Goal: Information Seeking & Learning: Learn about a topic

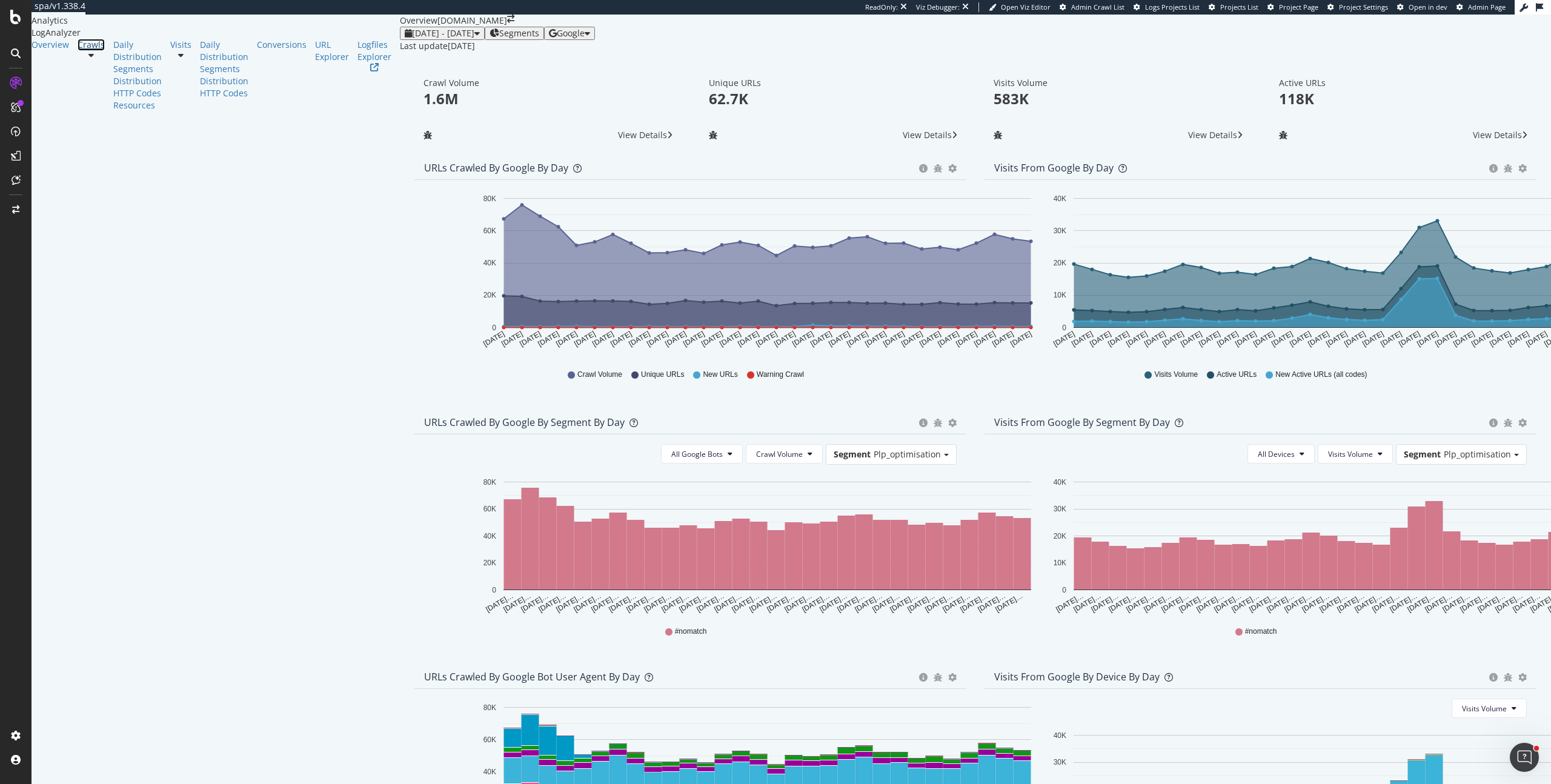
click at [78, 51] on link "Crawls" at bounding box center [91, 44] width 27 height 12
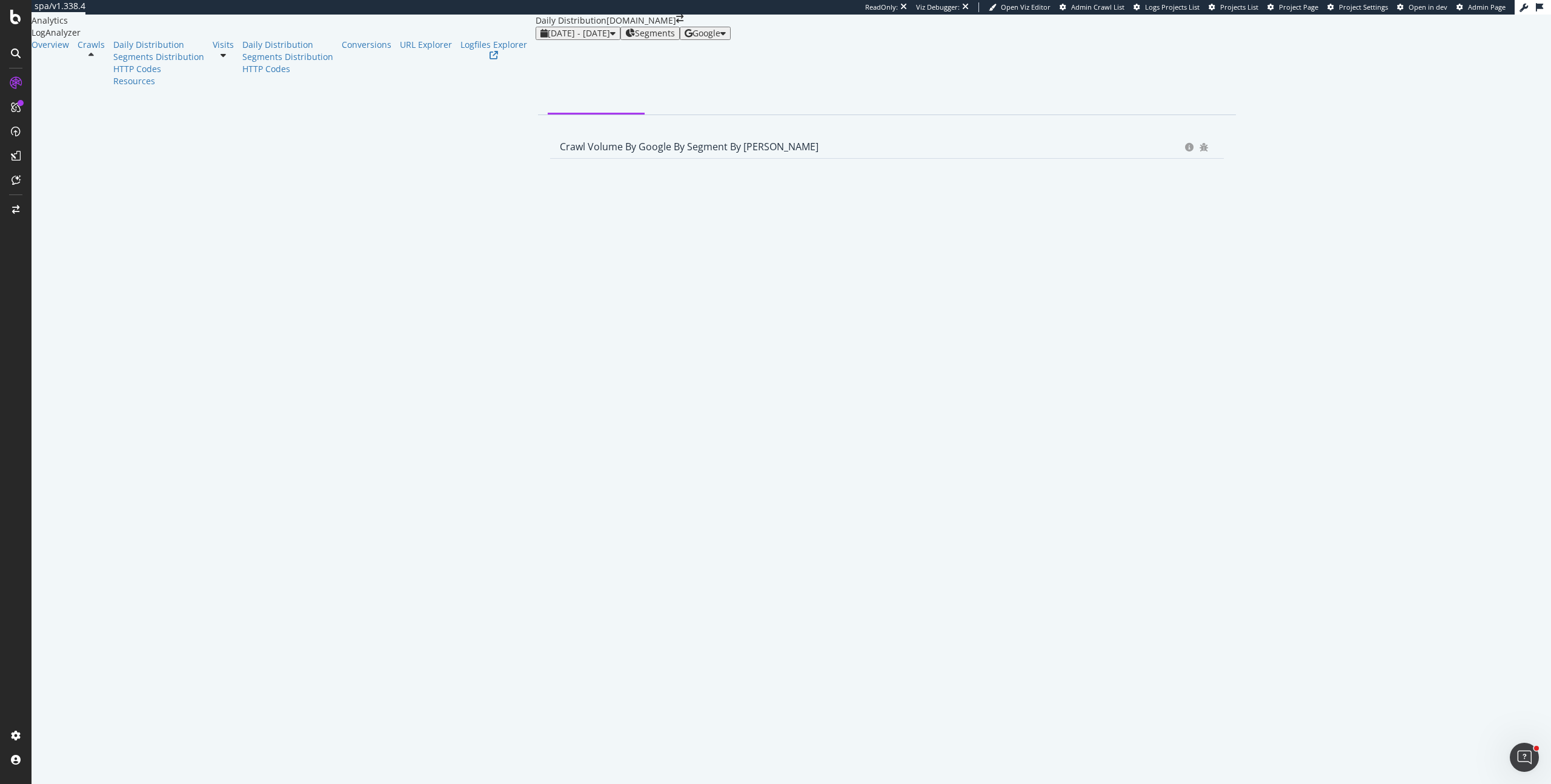
click at [635, 38] on span "Segments" at bounding box center [655, 34] width 40 height 10
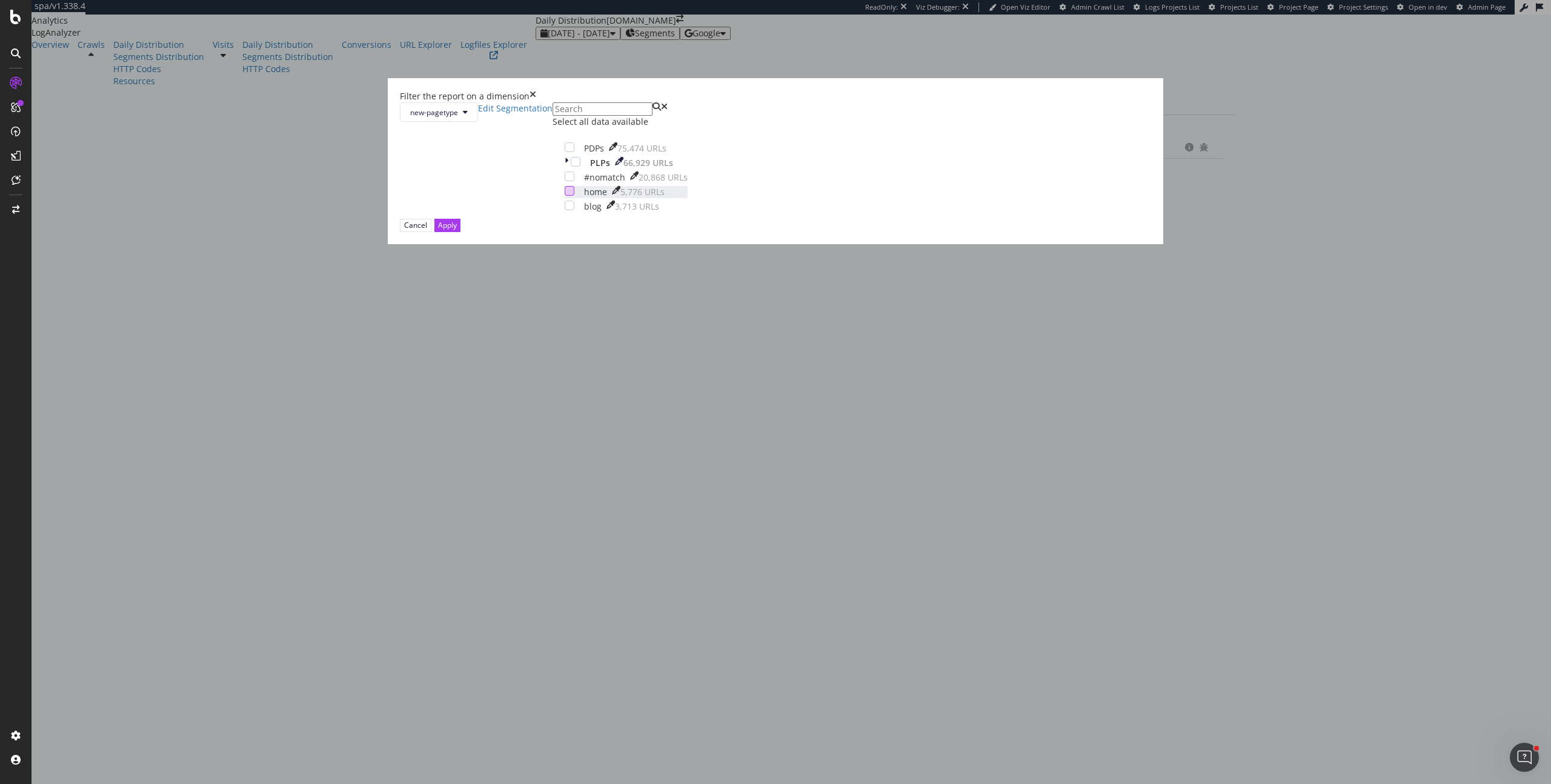
click at [574, 195] on div "modal" at bounding box center [569, 191] width 10 height 10
click at [457, 230] on div "Apply" at bounding box center [447, 225] width 19 height 10
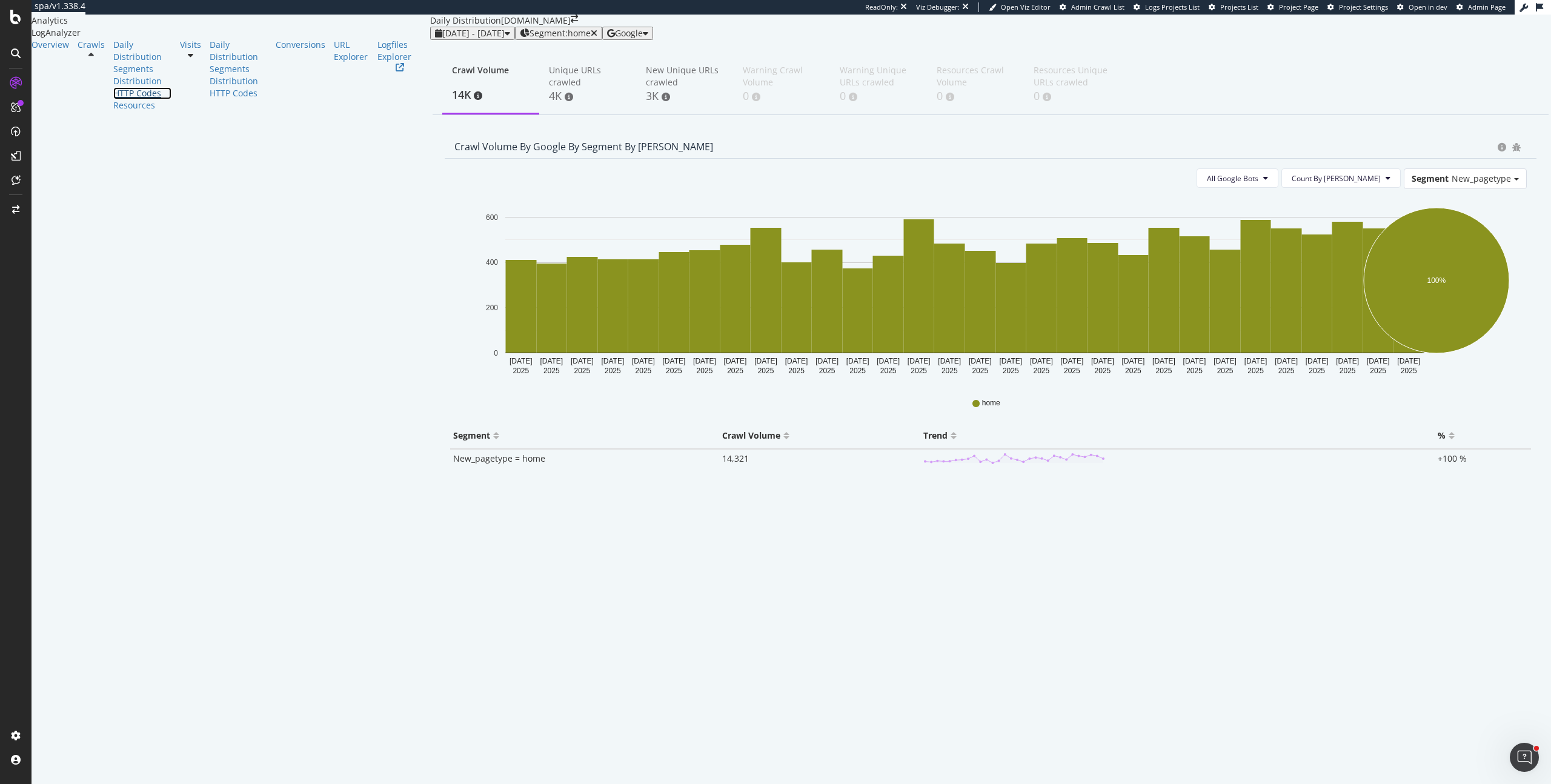
click at [113, 99] on div "HTTP Codes" at bounding box center [143, 93] width 59 height 12
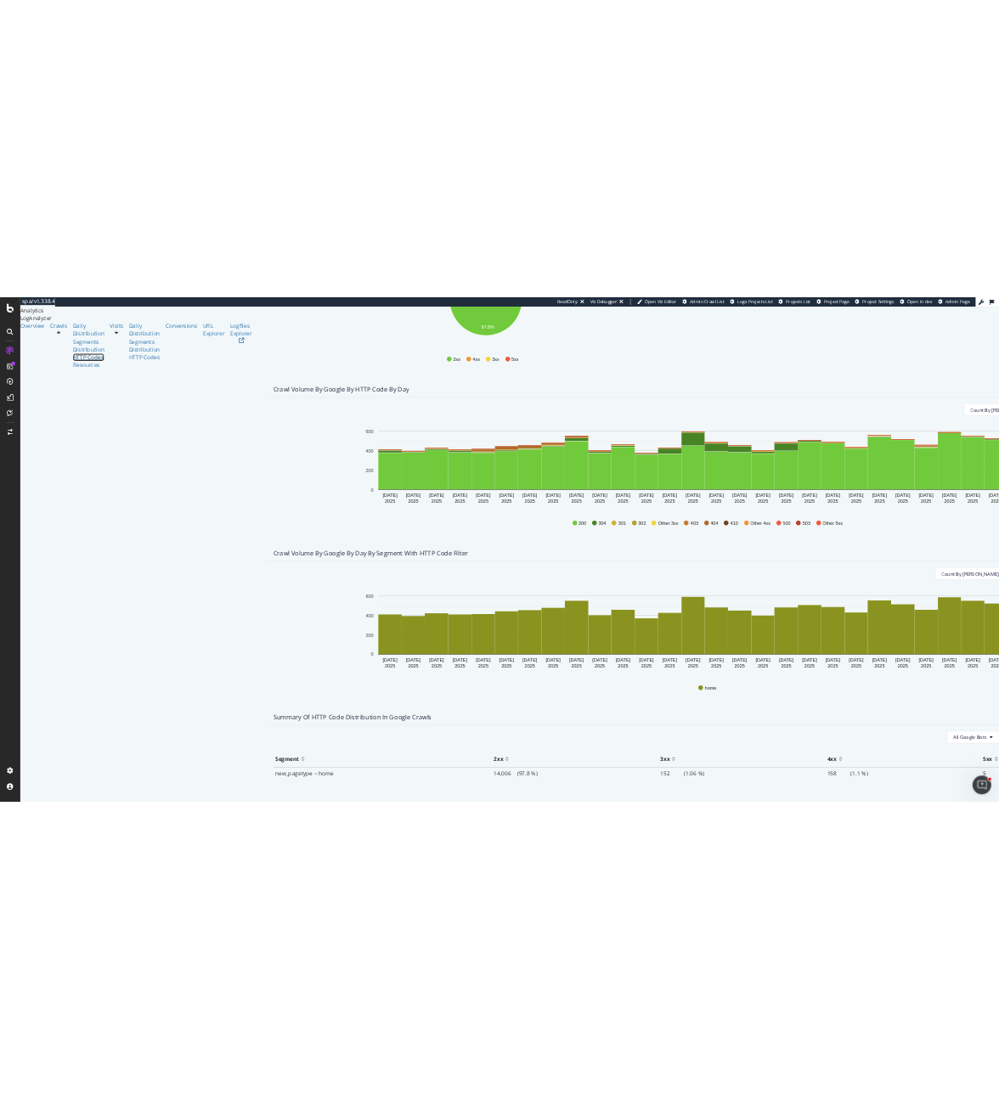
scroll to position [366, 0]
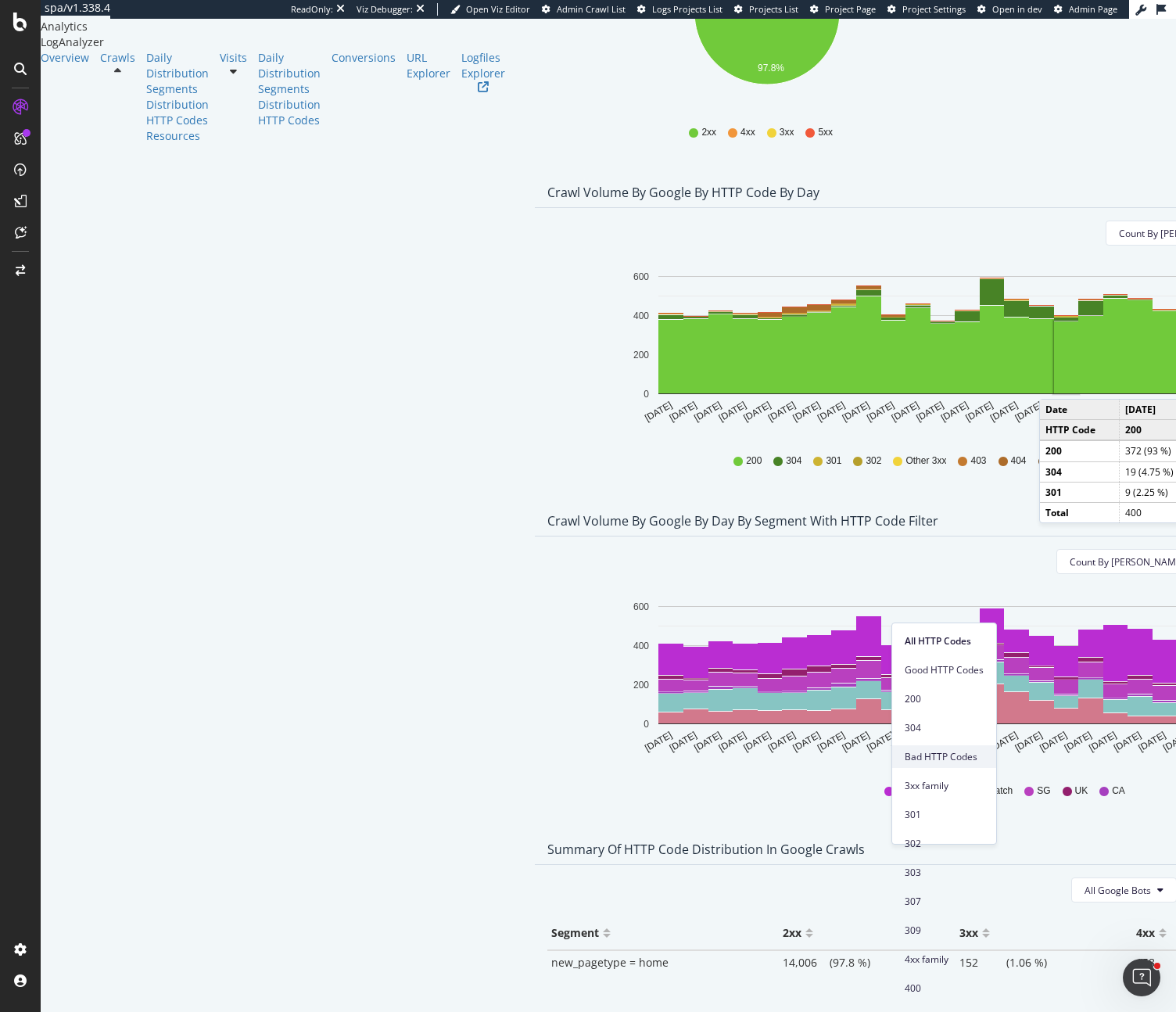
click at [947, 754] on span "Bad HTTP Codes" at bounding box center [945, 756] width 79 height 14
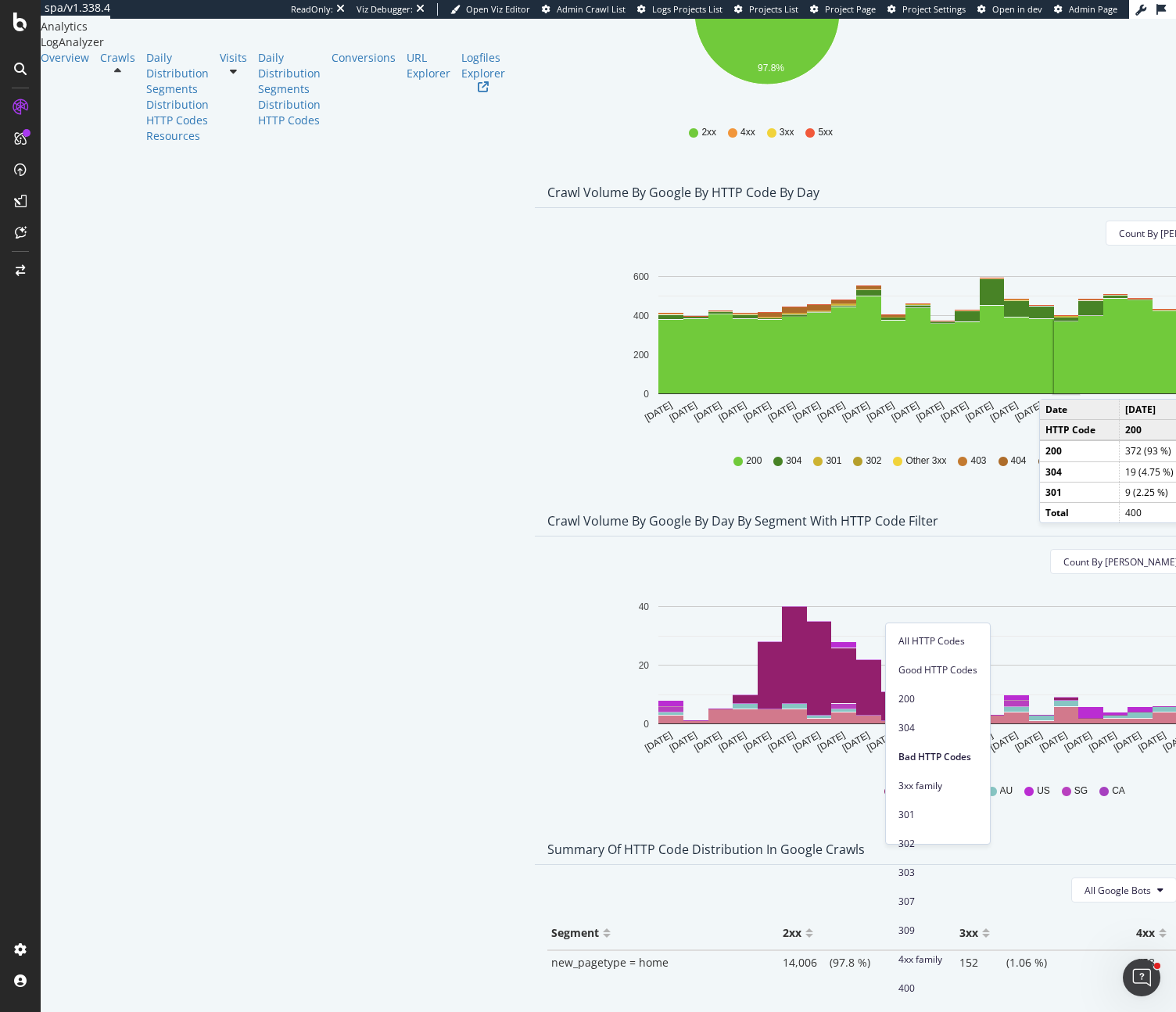
click at [1149, 742] on div "Crawl Volume by google by Day by Segment with HTTP Code Filter Timeline (by Val…" at bounding box center [1010, 669] width 975 height 329
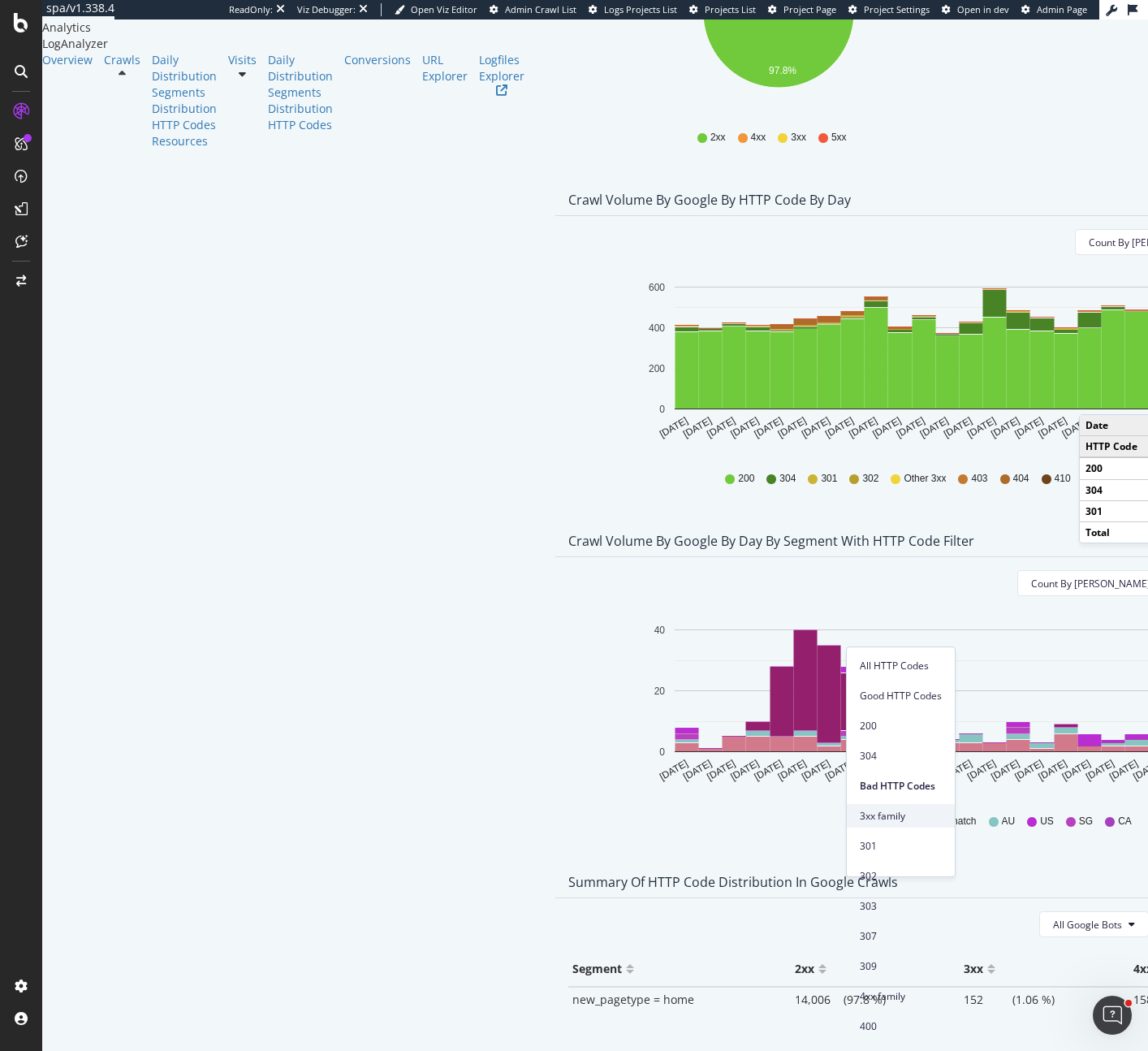
click at [926, 821] on span "3xx family" at bounding box center [900, 816] width 82 height 14
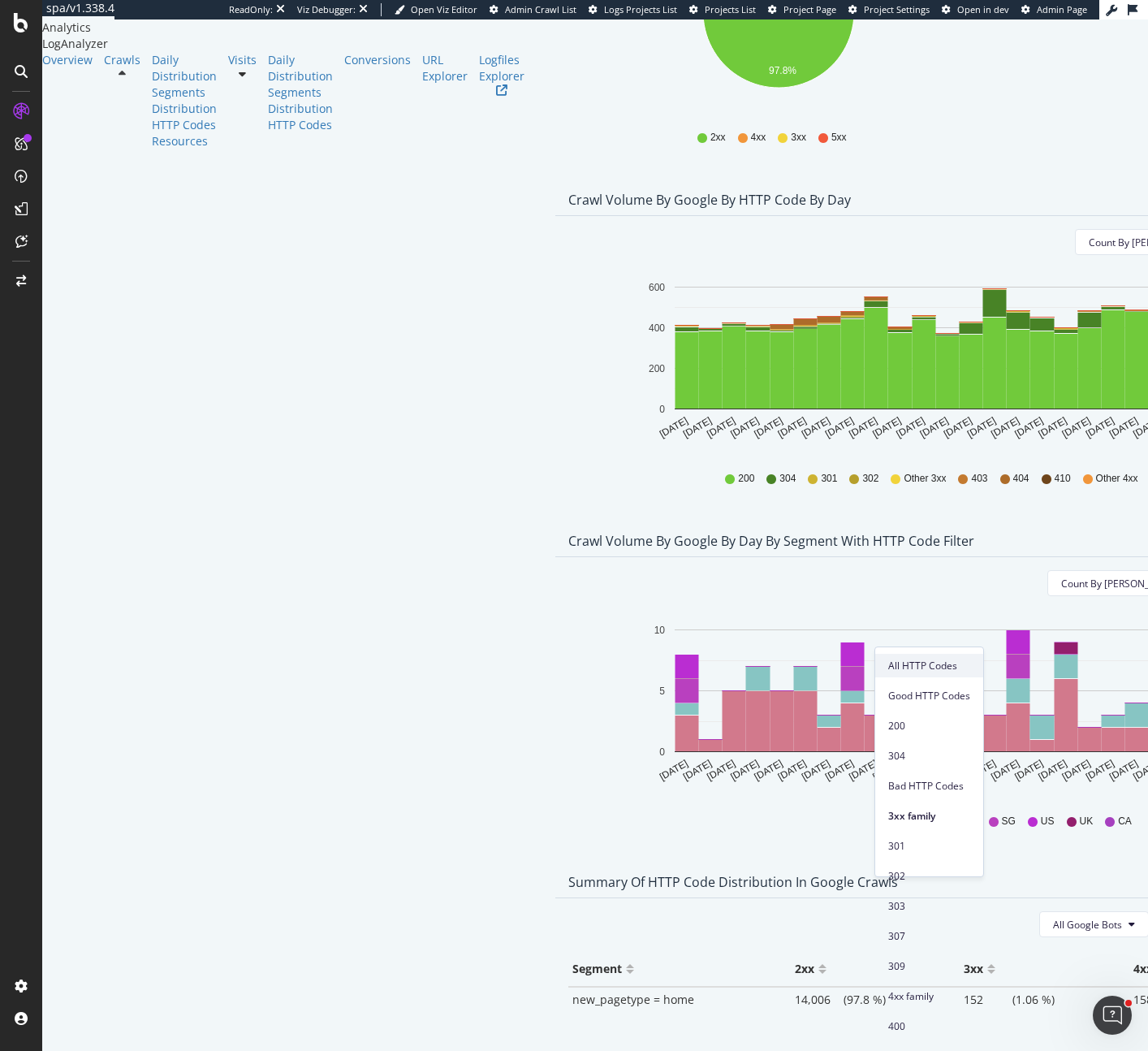
click at [926, 664] on span "All HTTP Codes" at bounding box center [929, 666] width 82 height 14
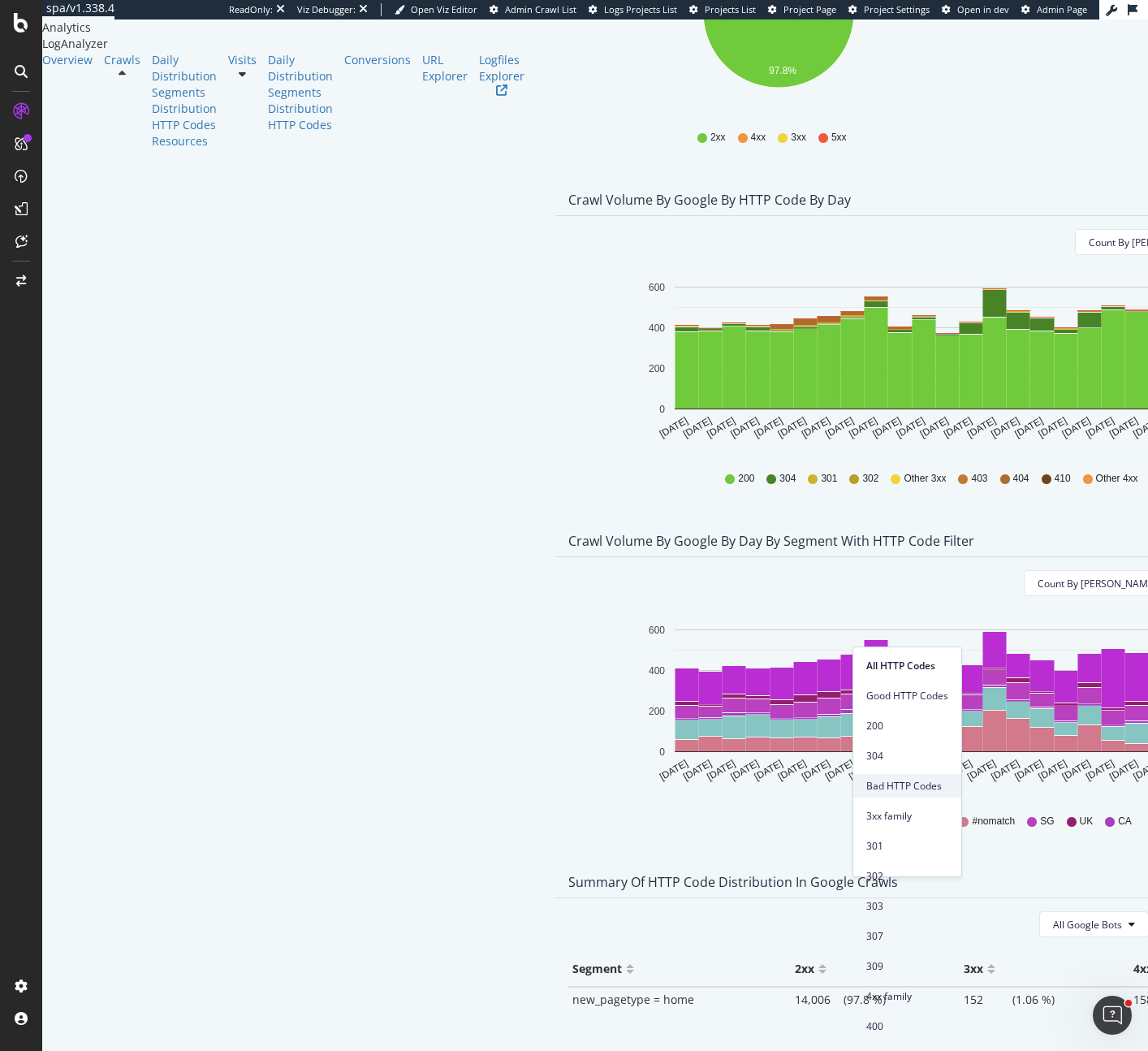
click at [934, 783] on span "Bad HTTP Codes" at bounding box center [907, 785] width 82 height 14
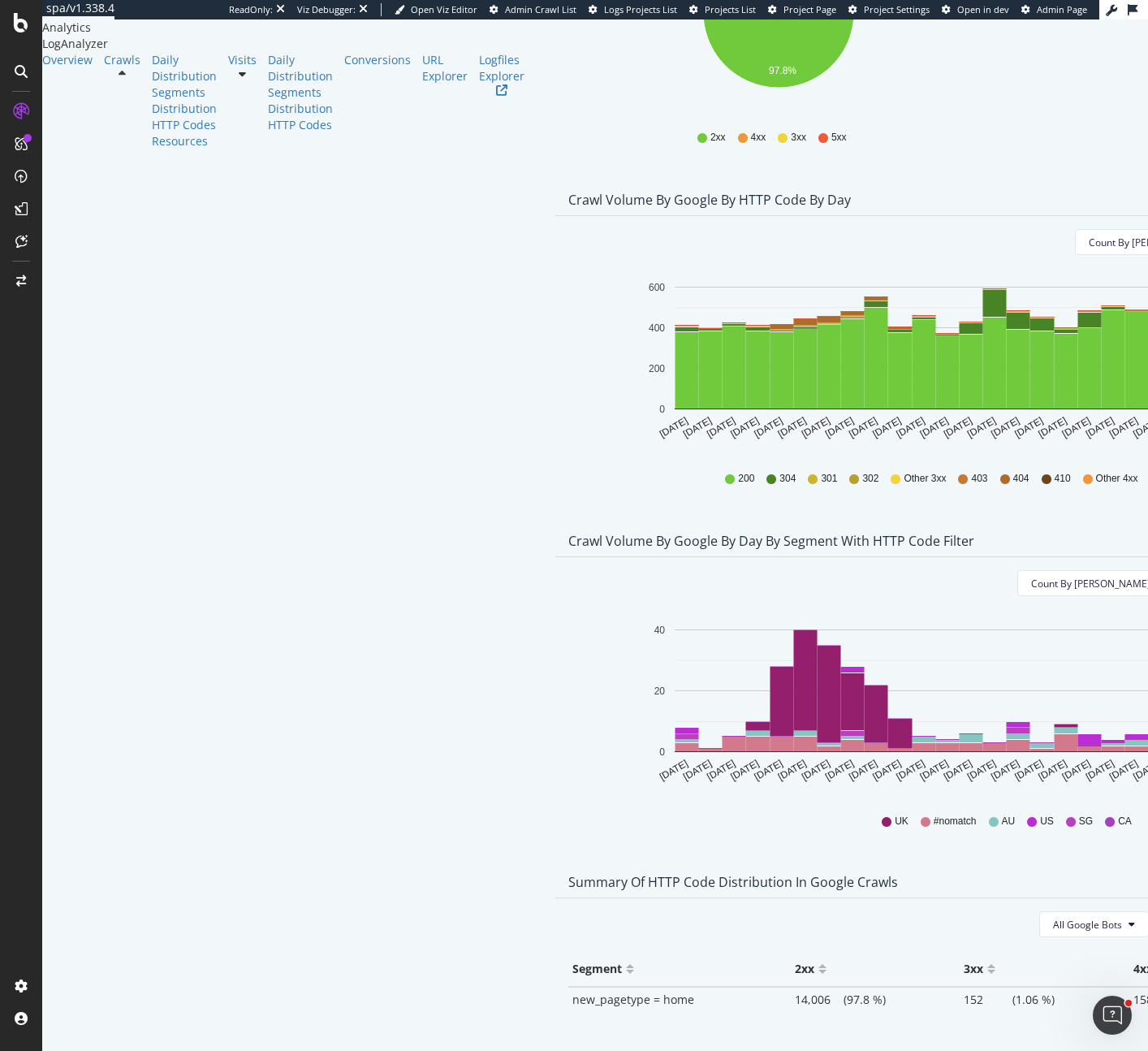
click at [1130, 887] on div "Avg Good By Day 467 View Details Avg Bad By Day 10.5 View Details 304 Crawl Bud…" at bounding box center [1012, 499] width 954 height 1592
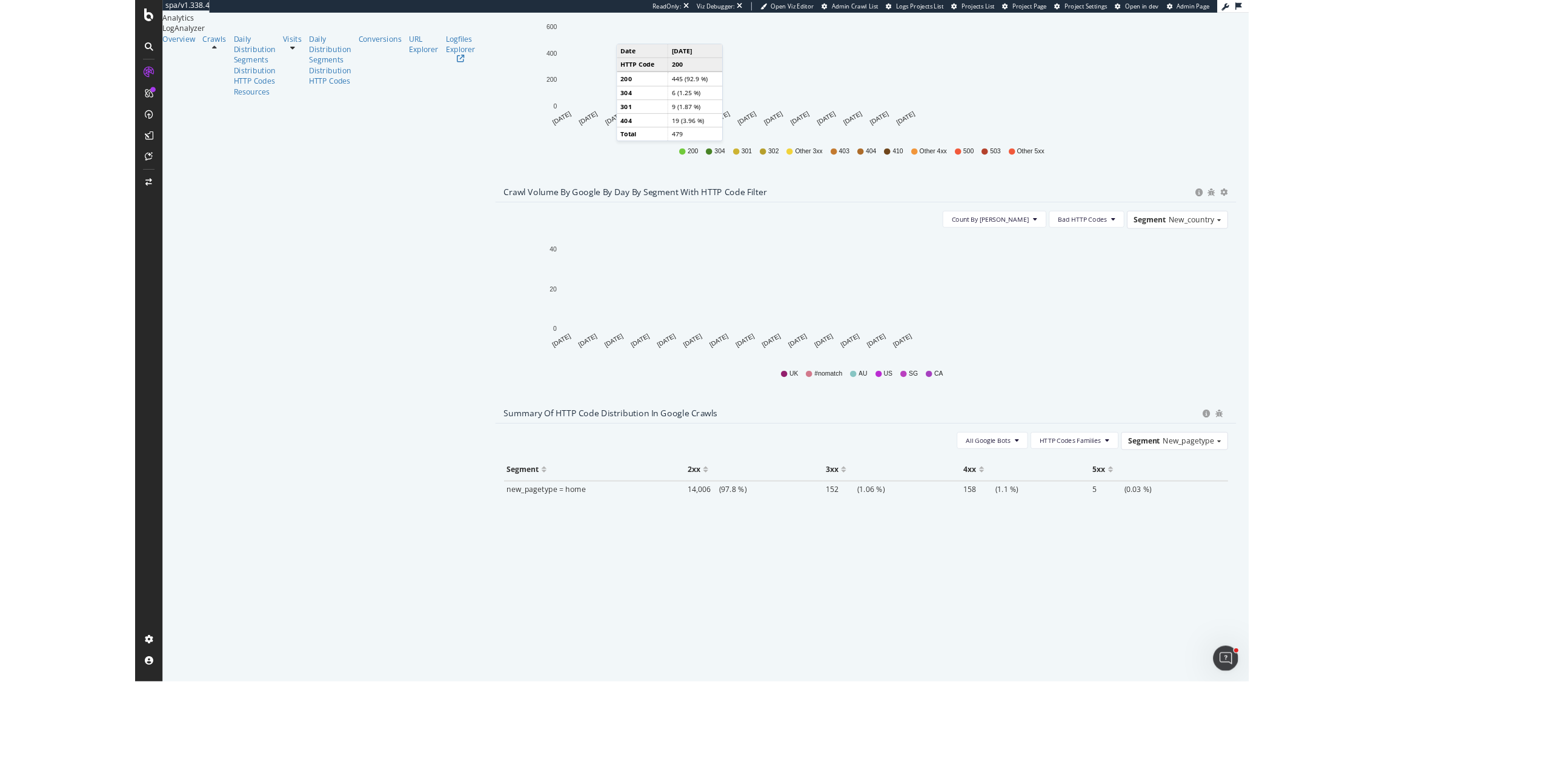
scroll to position [484, 0]
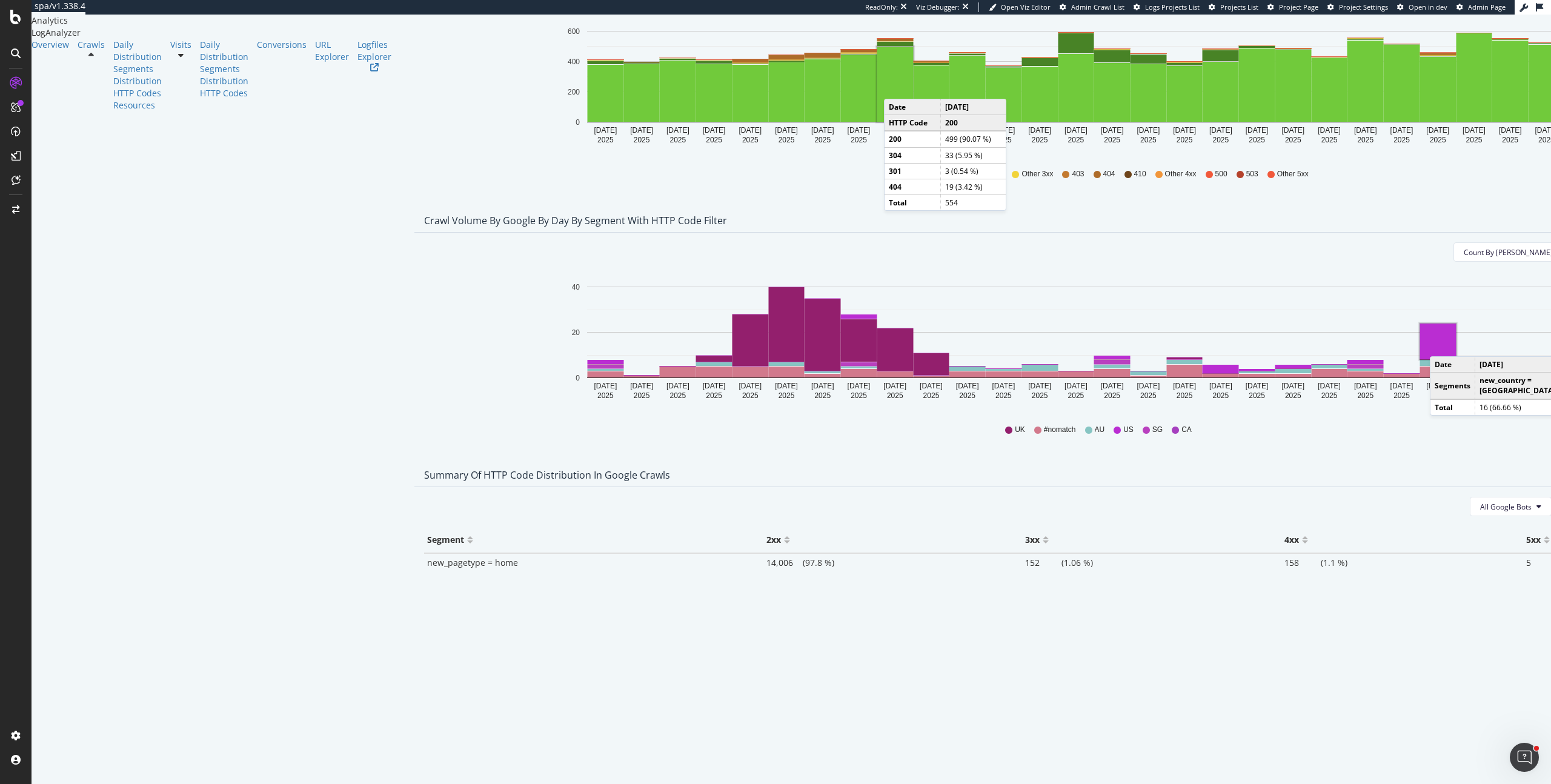
click at [1420, 342] on rect "A chart." at bounding box center [1438, 341] width 36 height 36
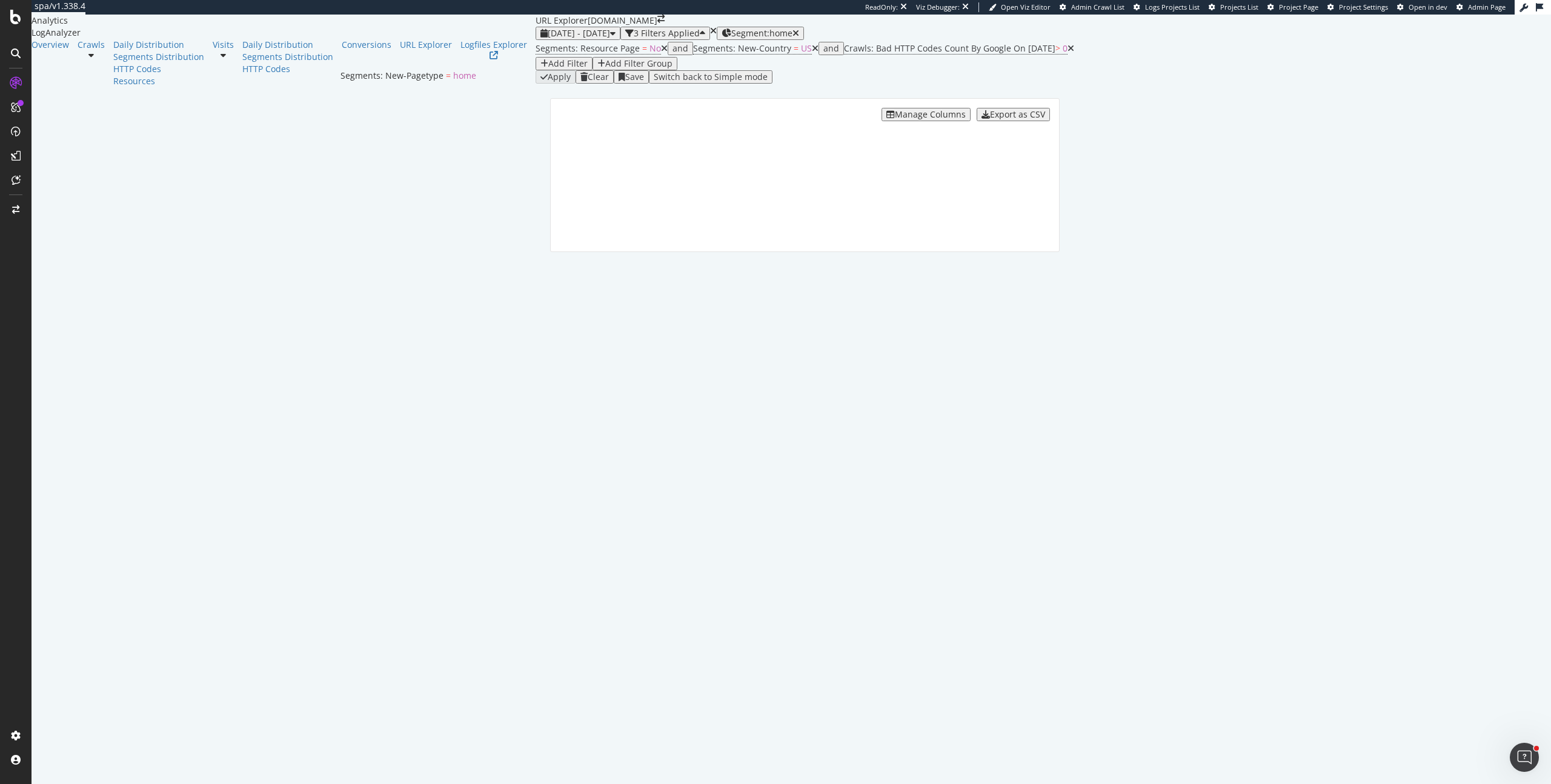
click at [731, 38] on span "Segment: home" at bounding box center [762, 34] width 61 height 10
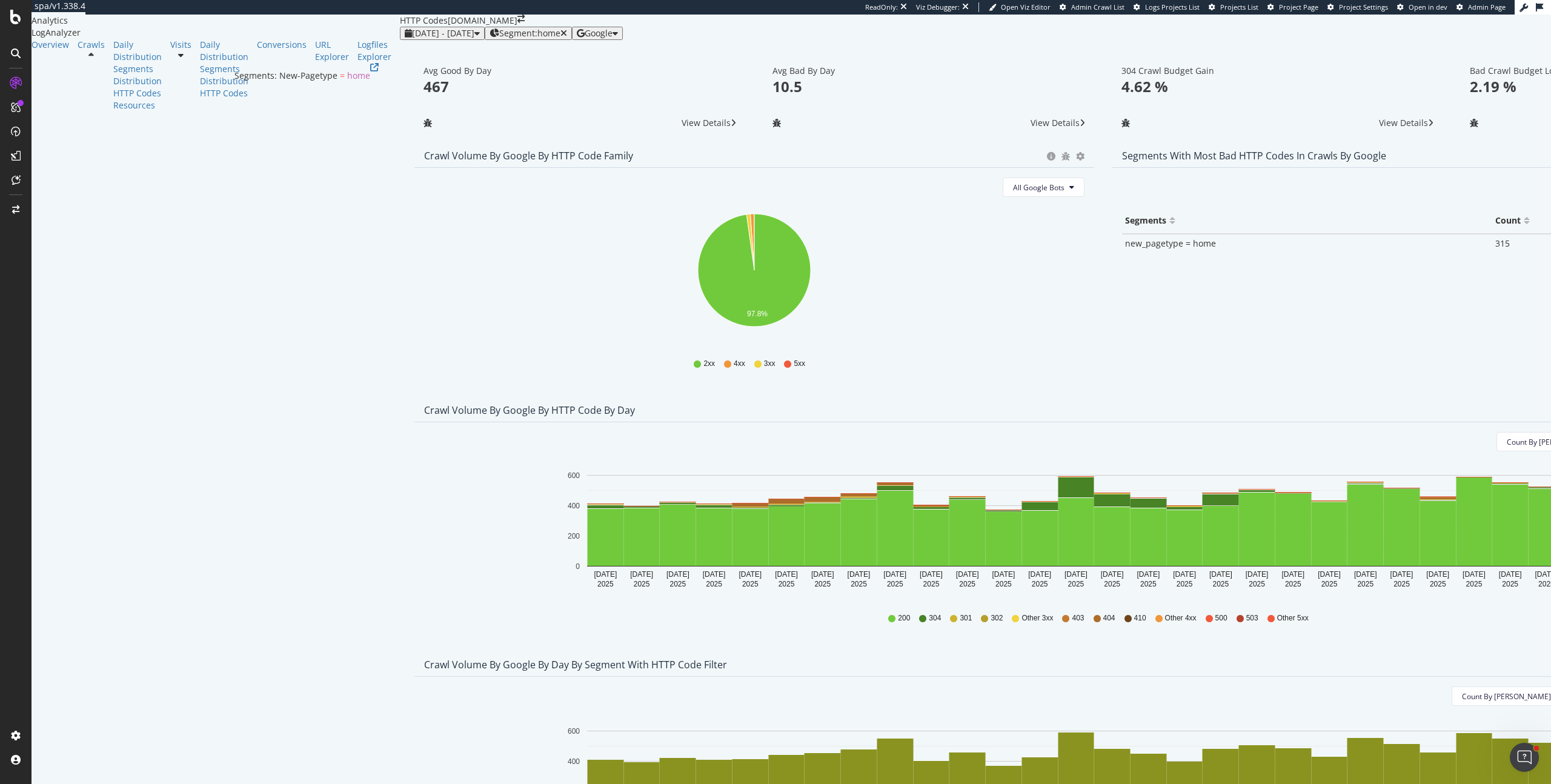
click at [489, 38] on div "Segment: home" at bounding box center [528, 34] width 78 height 10
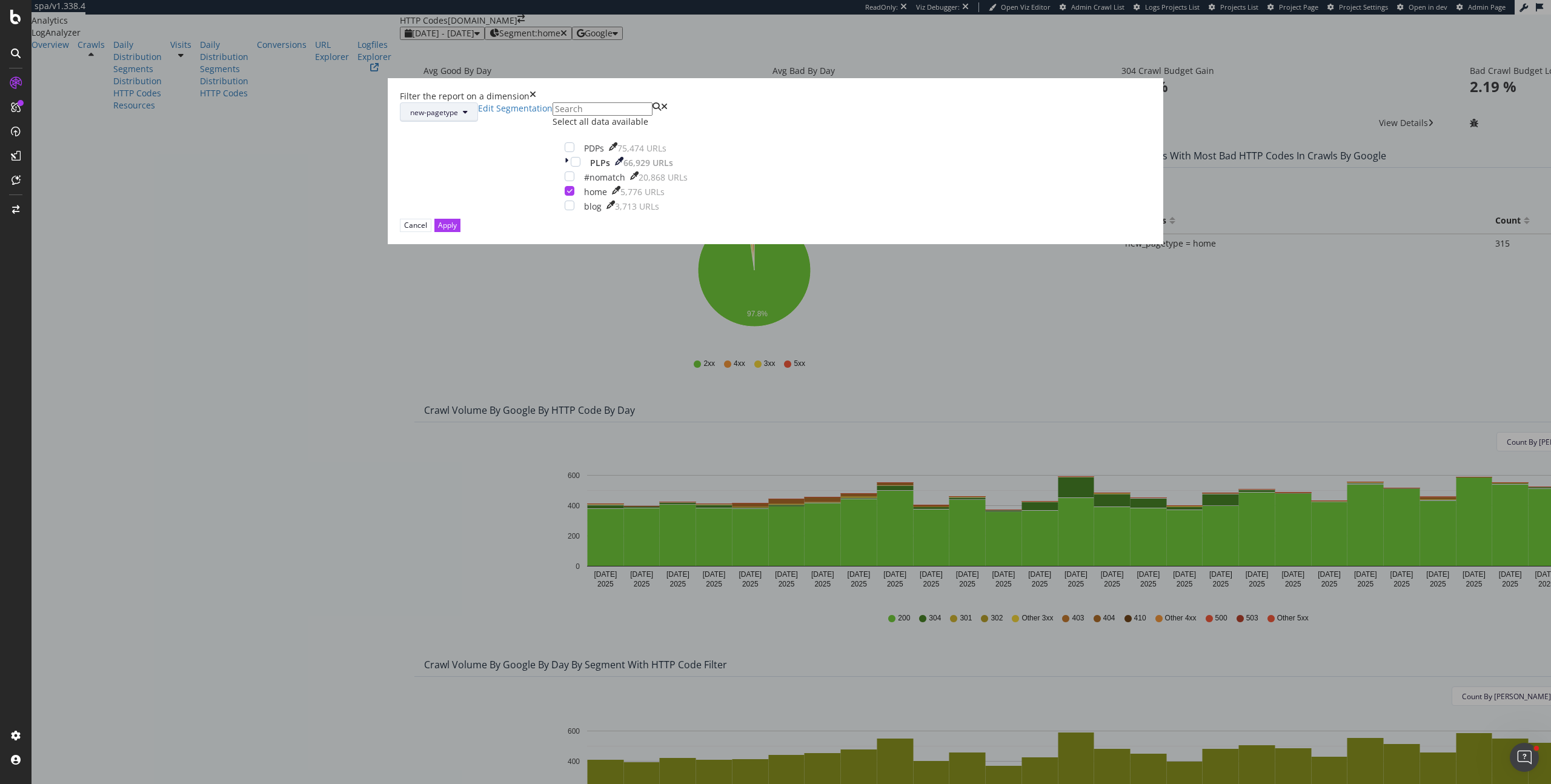
click at [458, 118] on span "new-pagetype" at bounding box center [434, 112] width 48 height 10
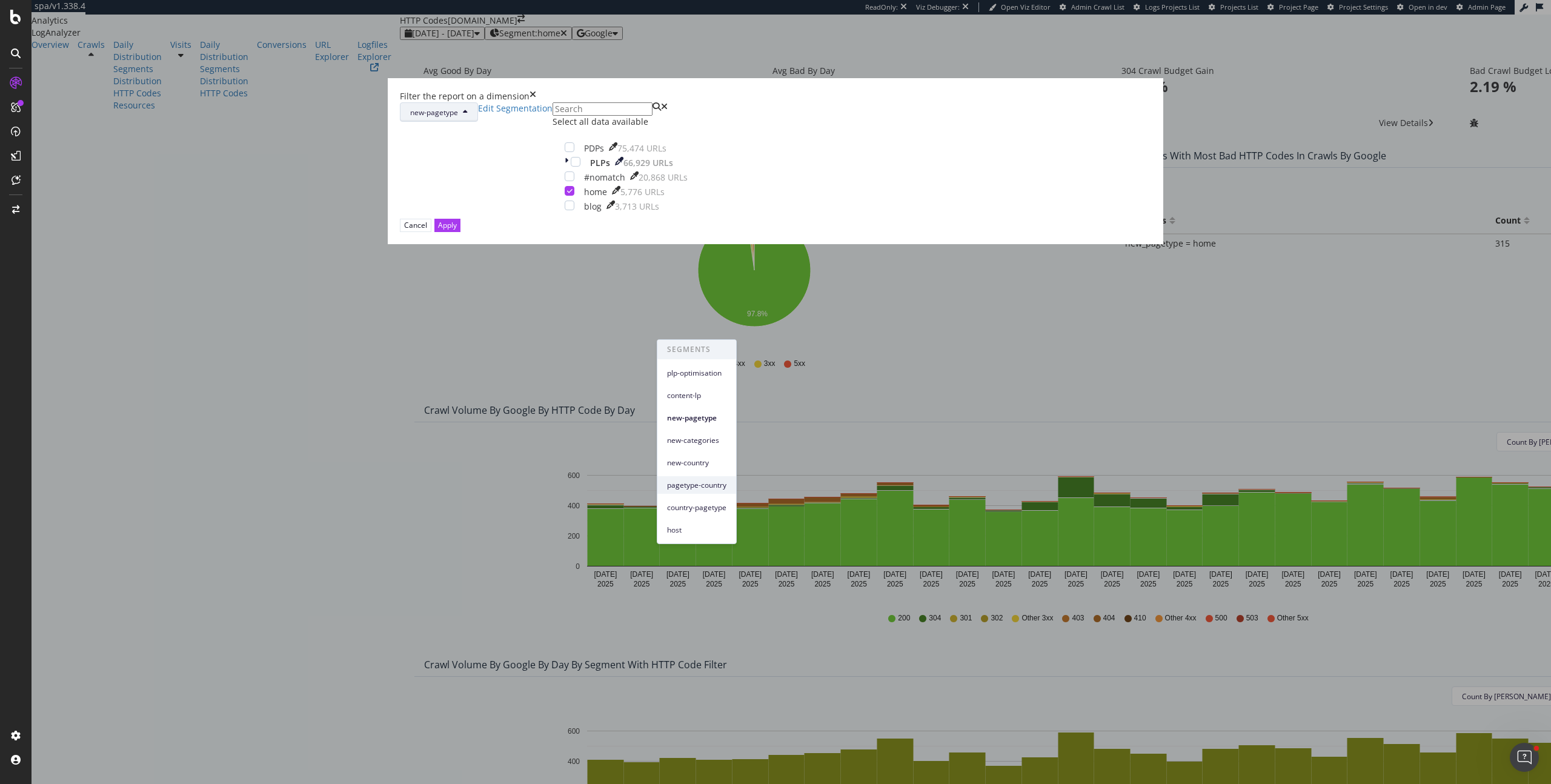
click at [704, 477] on div "pagetype-country" at bounding box center [696, 484] width 78 height 18
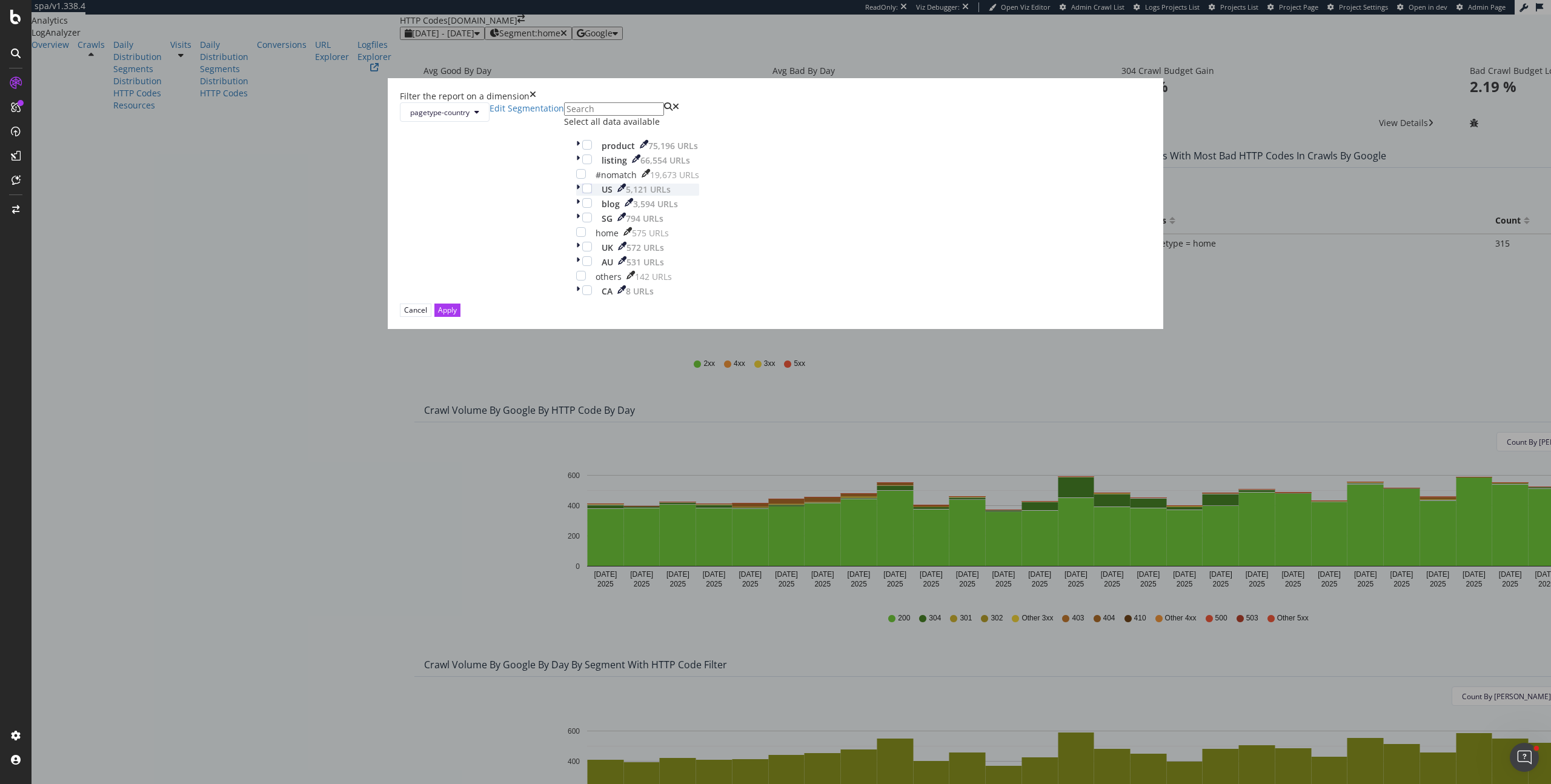
click at [582, 195] on div "modal" at bounding box center [579, 189] width 6 height 12
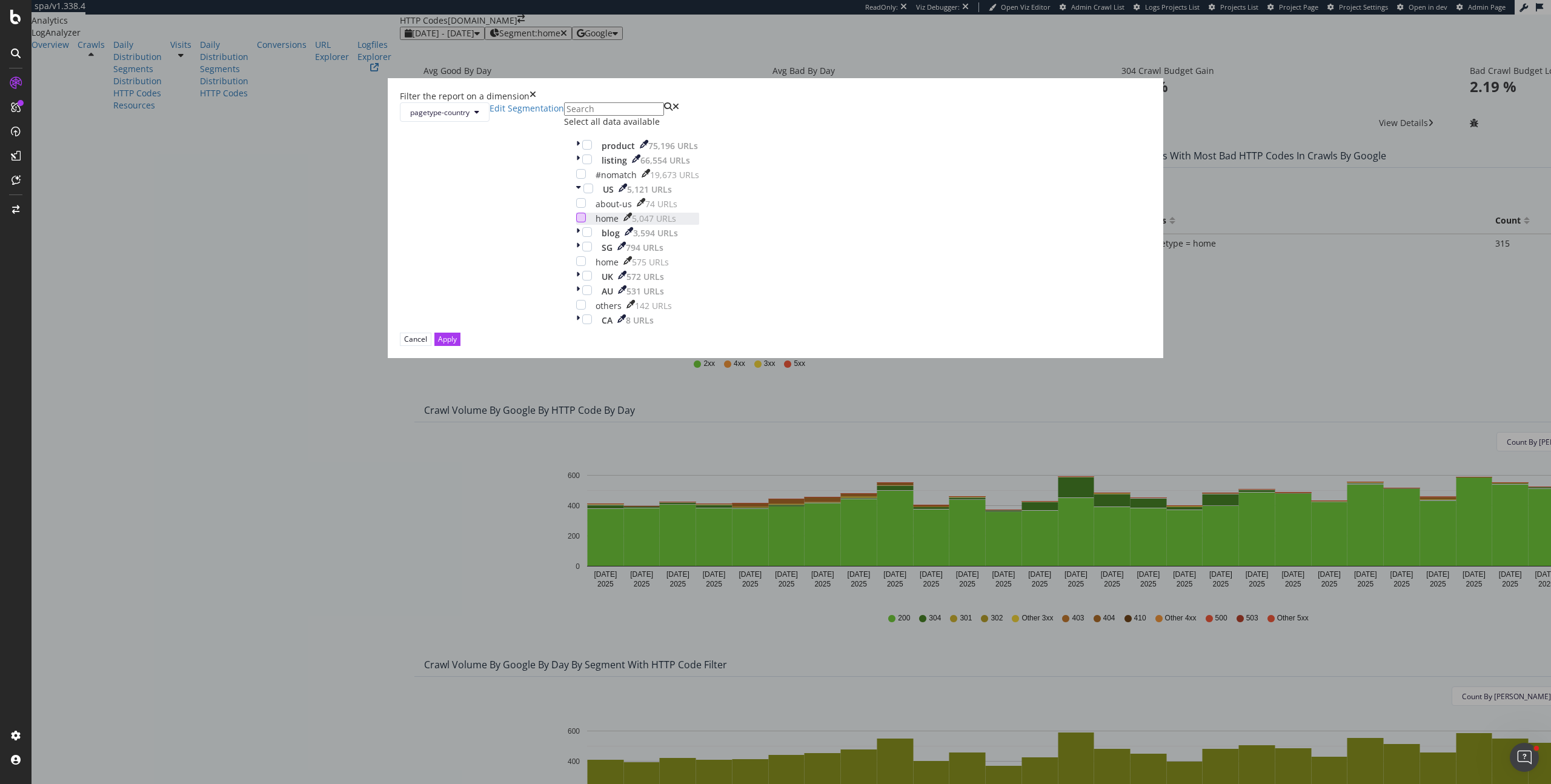
click at [586, 223] on div "modal" at bounding box center [581, 218] width 10 height 10
click at [427, 344] on div "Cancel" at bounding box center [415, 339] width 23 height 10
